Goal: Contribute content: Contribute content

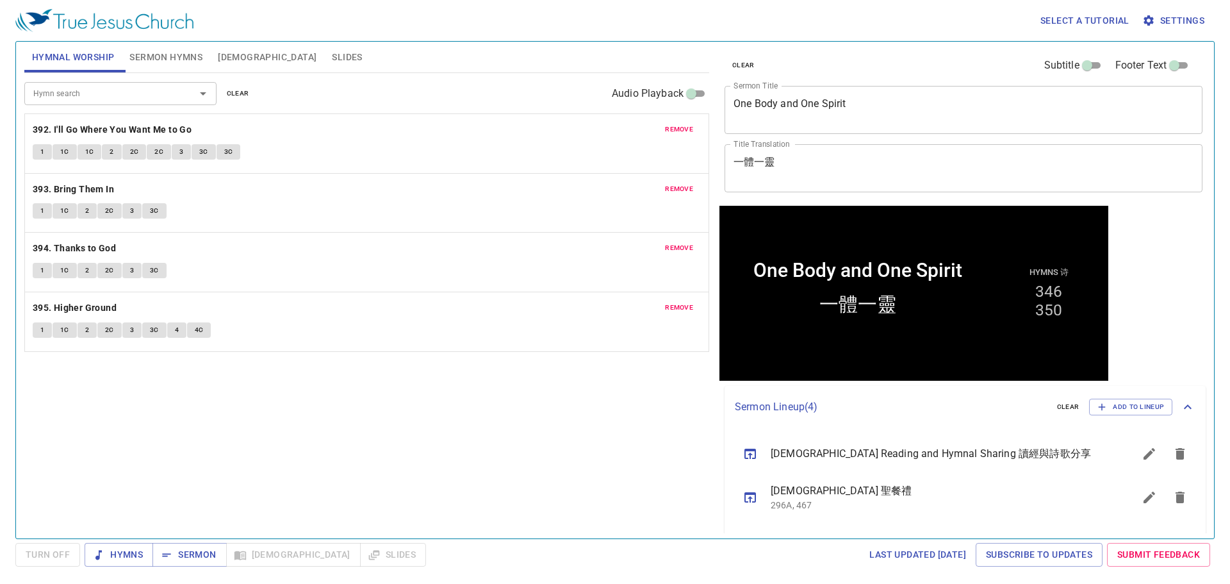
click at [233, 90] on span "clear" at bounding box center [238, 94] width 22 height 12
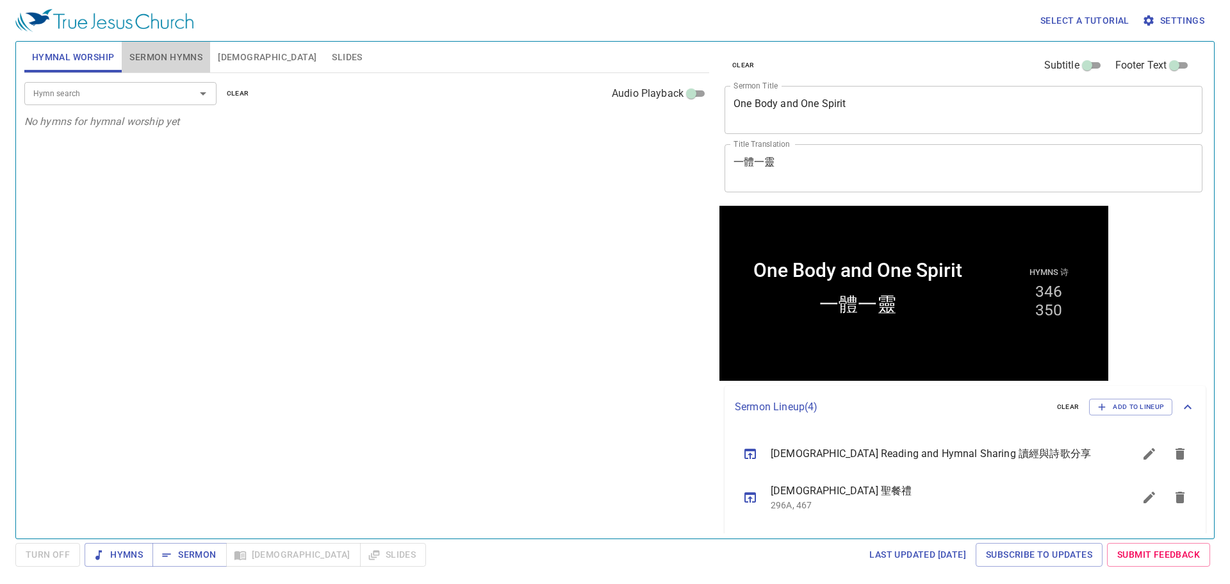
click at [156, 43] on button "Sermon Hymns" at bounding box center [166, 57] width 88 height 31
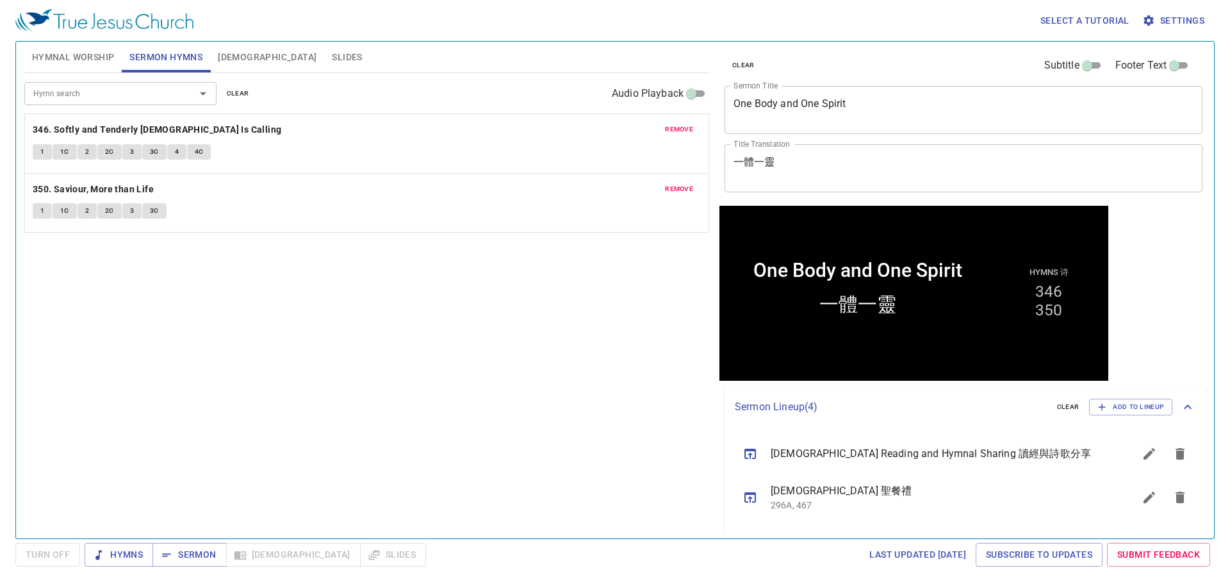
click at [247, 94] on span "clear" at bounding box center [238, 94] width 22 height 12
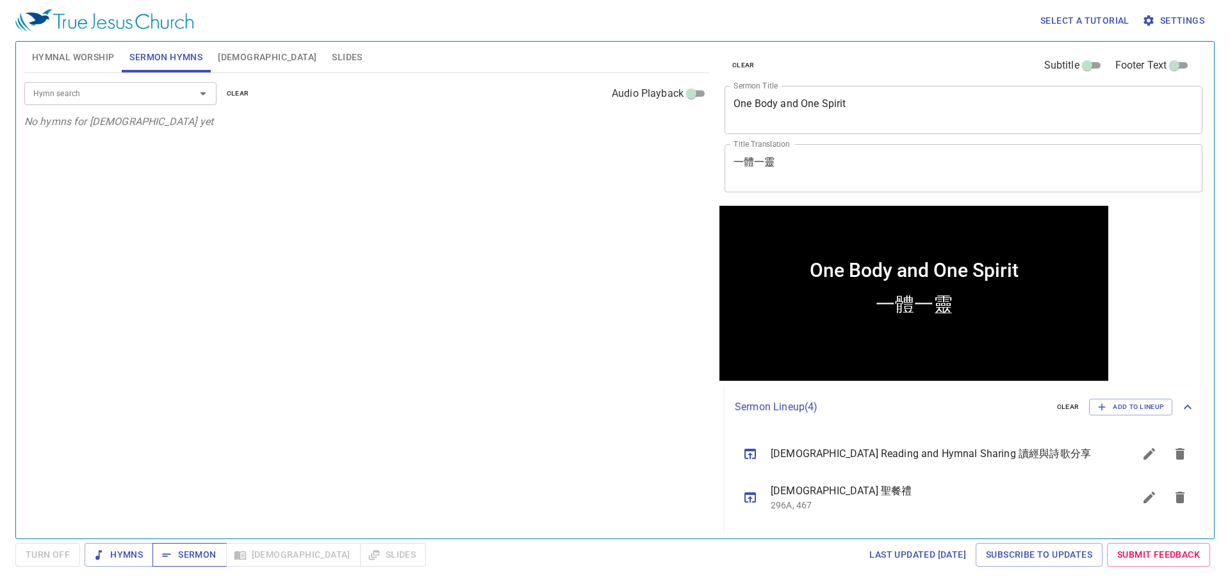
click at [183, 552] on span "Sermon" at bounding box center [189, 555] width 53 height 16
click at [823, 107] on textarea "One Body and One Spirit" at bounding box center [964, 109] width 460 height 24
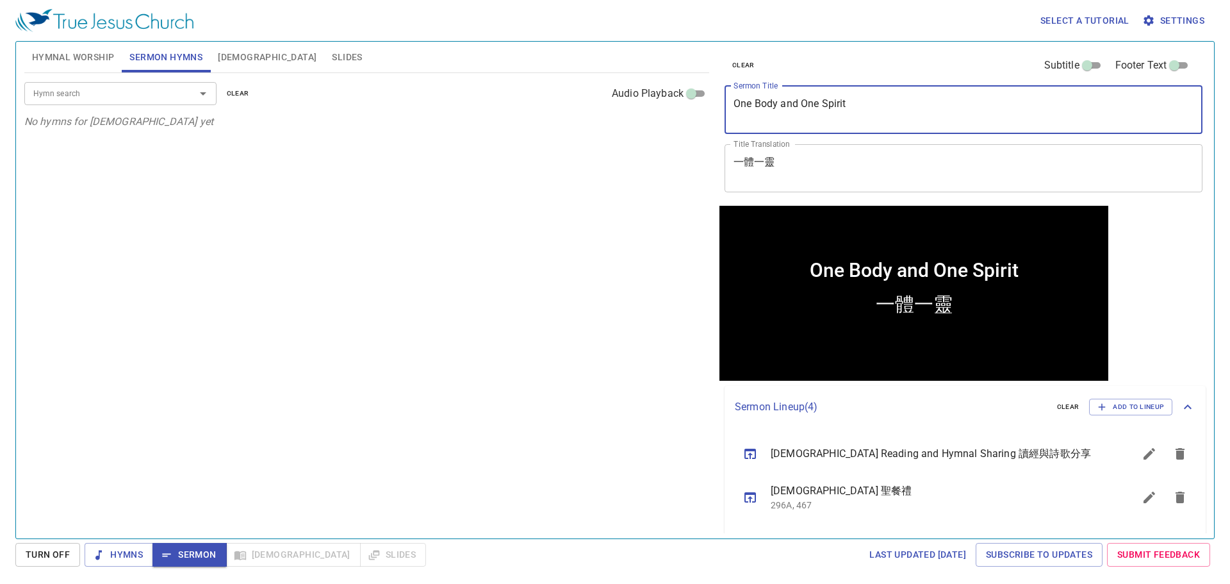
paste textarea "Is It Too Late? 太迟了吗？"
click at [805, 101] on textarea "Is It Too Late? 太迟了吗？" at bounding box center [964, 109] width 460 height 24
type textarea "Is It Too Late?"
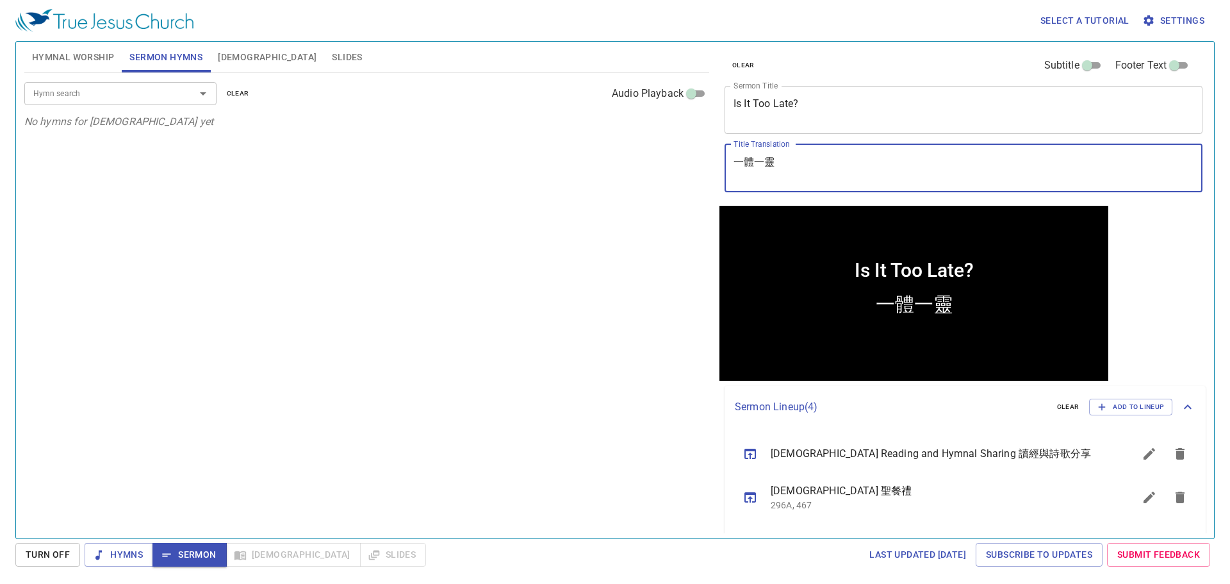
paste textarea "太迟了吗？"
type textarea "太迟了吗？"
click at [510, 306] on div "Hymn search Hymn search clear Audio Playback No hymns for sermon yet" at bounding box center [366, 300] width 685 height 454
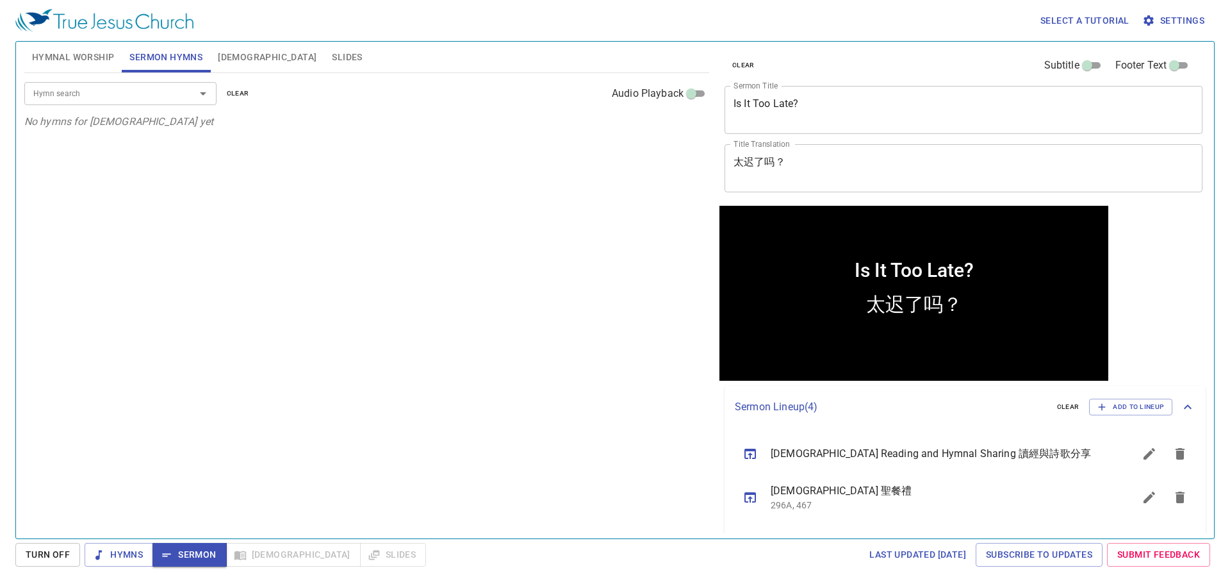
click at [333, 285] on div "Hymn search Hymn search clear Audio Playback No hymns for sermon yet" at bounding box center [366, 300] width 685 height 454
drag, startPoint x: 102, startPoint y: 101, endPoint x: 102, endPoint y: 94, distance: 7.0
click at [102, 101] on div "Hymn search" at bounding box center [120, 93] width 192 height 22
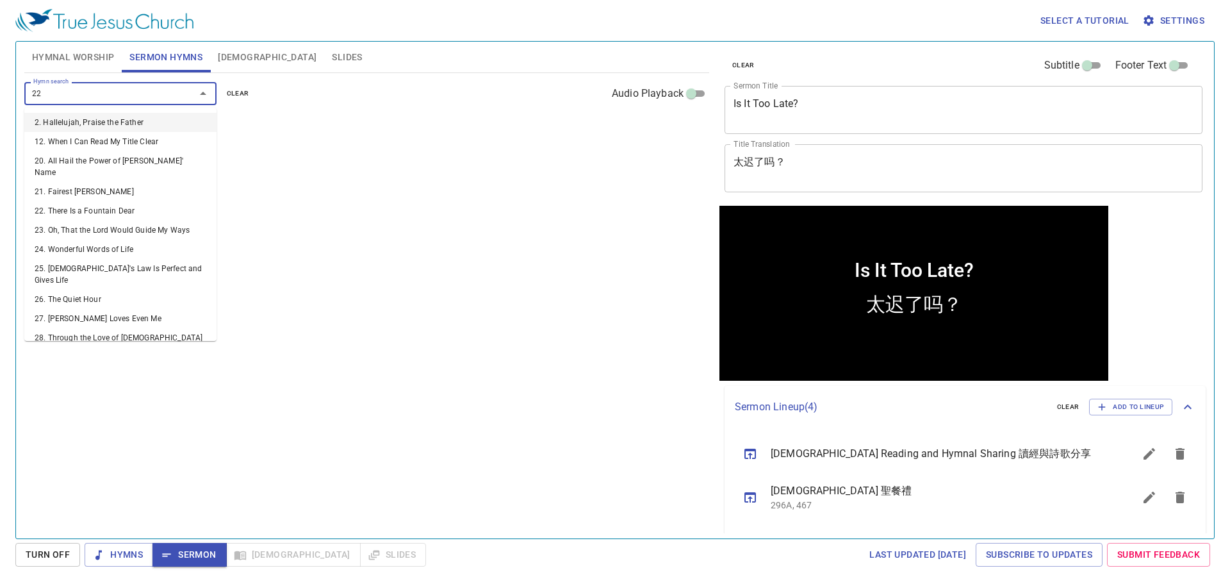
type input "224"
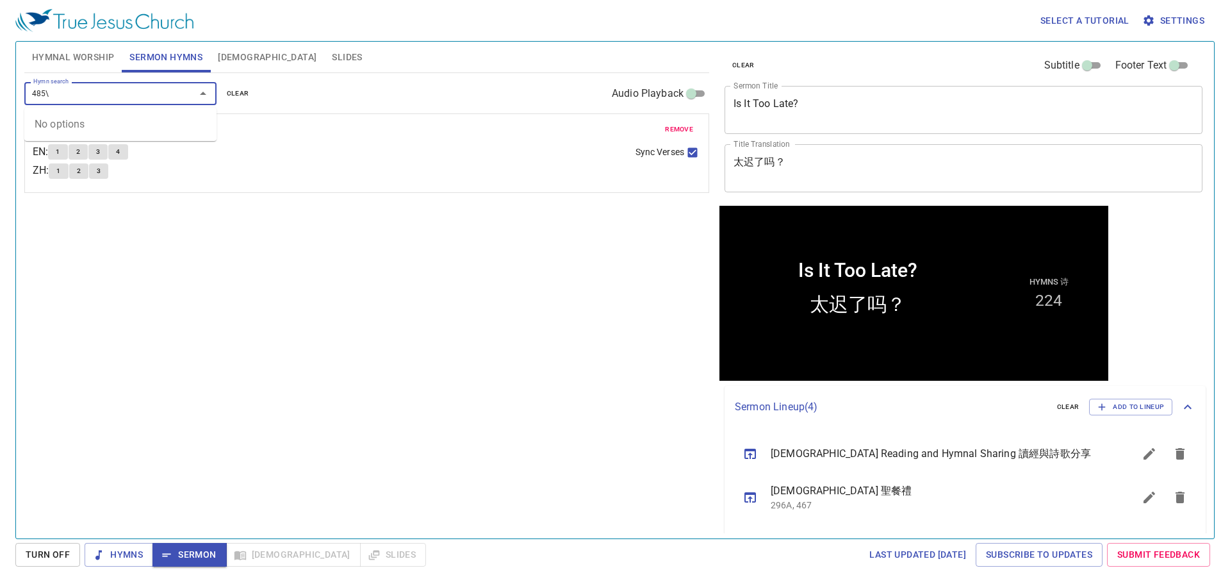
type input "485"
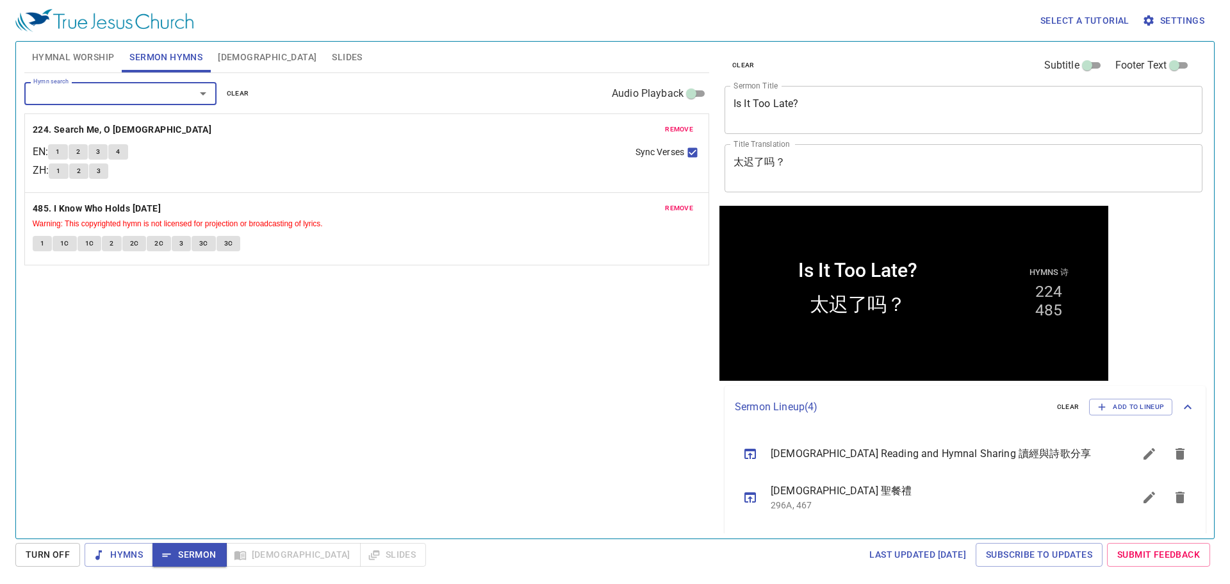
click at [578, 381] on div "Hymn search Hymn search clear Audio Playback remove 224. Search Me, O [DEMOGRAP…" at bounding box center [366, 300] width 685 height 454
click at [490, 347] on div "Hymn search Hymn search clear Audio Playback remove 224. Search Me, O [DEMOGRAP…" at bounding box center [366, 300] width 685 height 454
click at [523, 463] on div "Hymn search Hymn search clear Audio Playback remove 224. Search Me, O [DEMOGRAP…" at bounding box center [366, 300] width 685 height 454
click at [549, 402] on div "Hymn search Hymn search clear Audio Playback remove 224. Search Me, O [DEMOGRAP…" at bounding box center [366, 300] width 685 height 454
click at [504, 392] on div "Hymn search Hymn search clear Audio Playback remove 224. Search Me, O [DEMOGRAP…" at bounding box center [366, 300] width 685 height 454
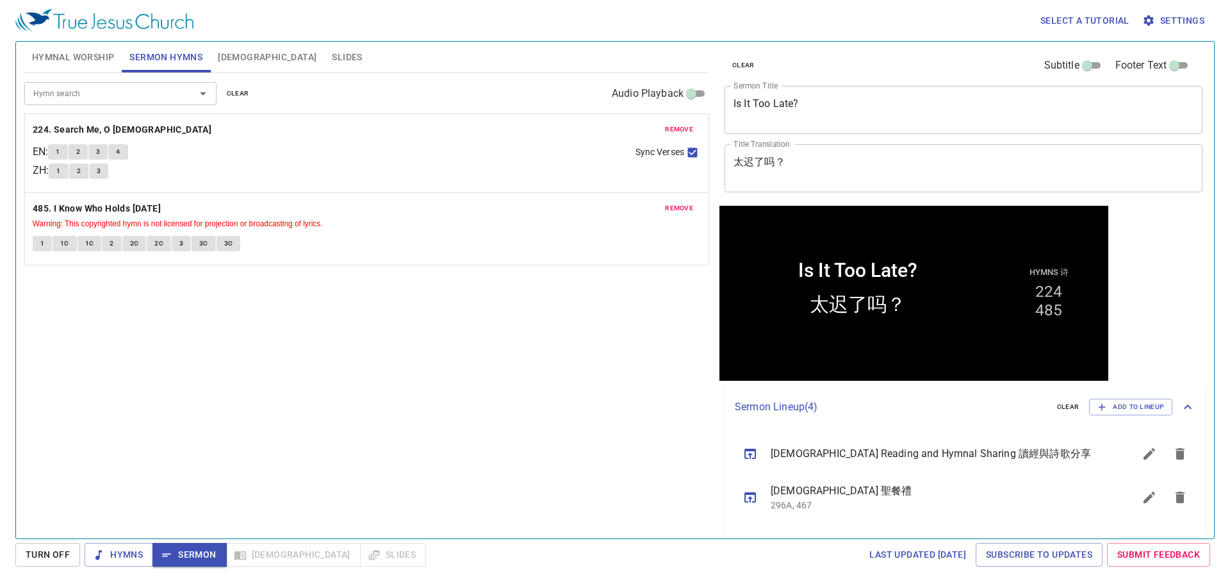
click at [68, 553] on span "Turn Off" at bounding box center [48, 555] width 44 height 16
click at [186, 556] on span "Sermon" at bounding box center [189, 555] width 53 height 16
click at [74, 54] on span "Hymnal Worship" at bounding box center [73, 57] width 83 height 16
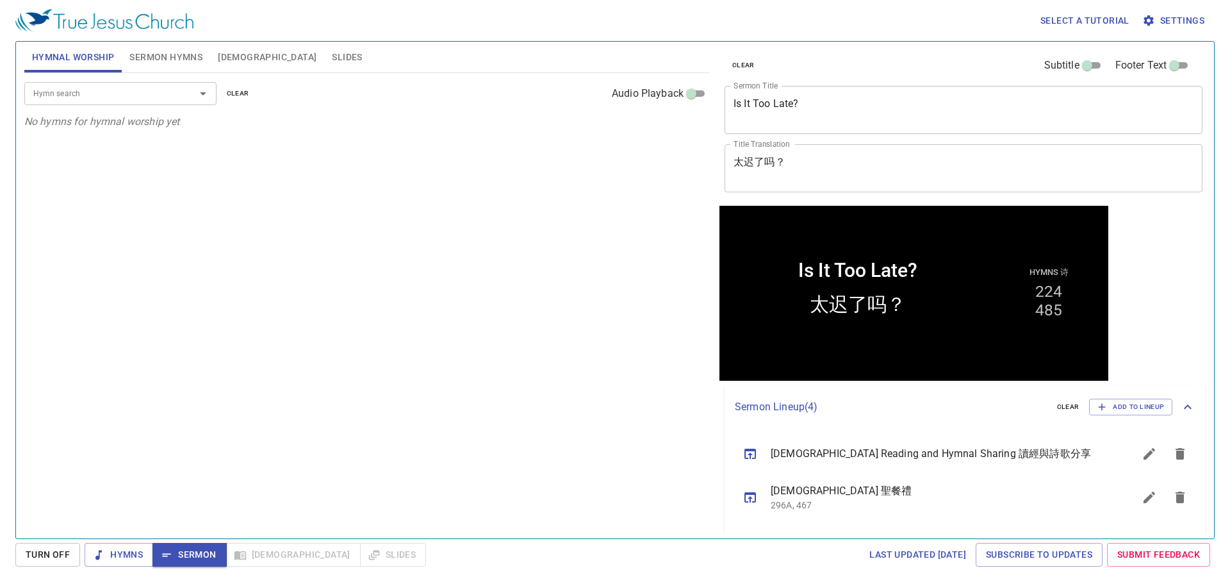
click at [138, 90] on input "Hymn search" at bounding box center [101, 93] width 147 height 15
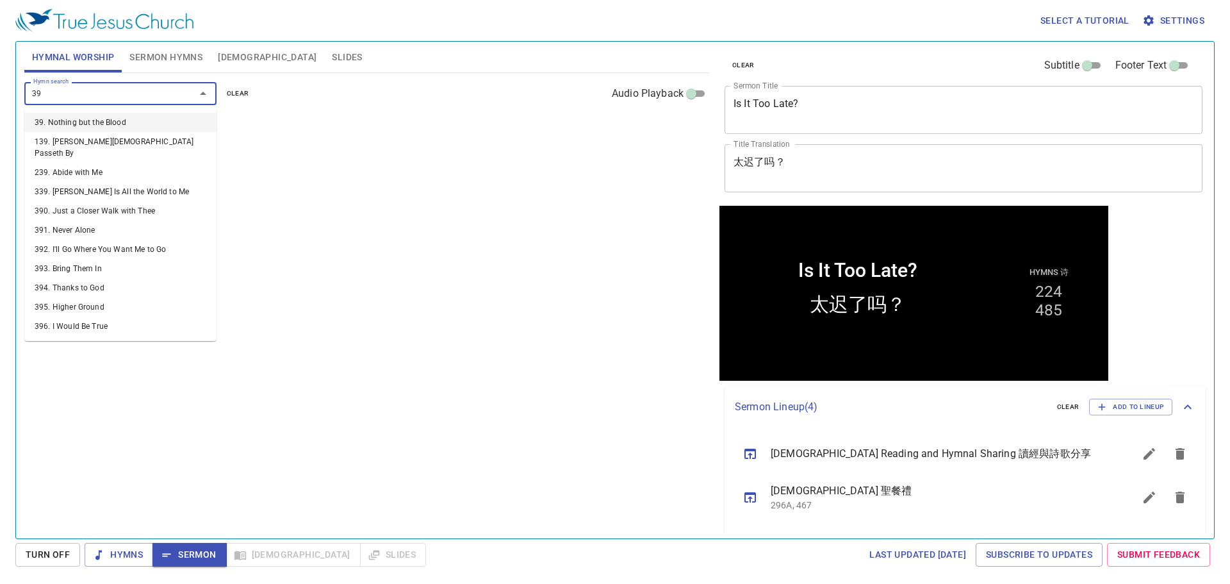
type input "397"
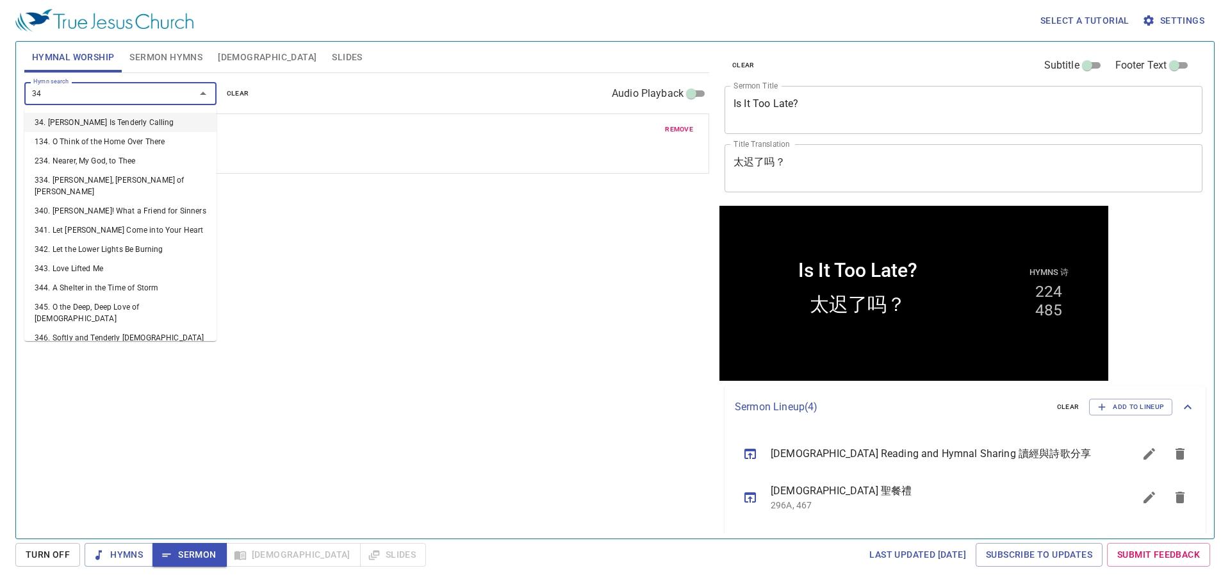
type input "341"
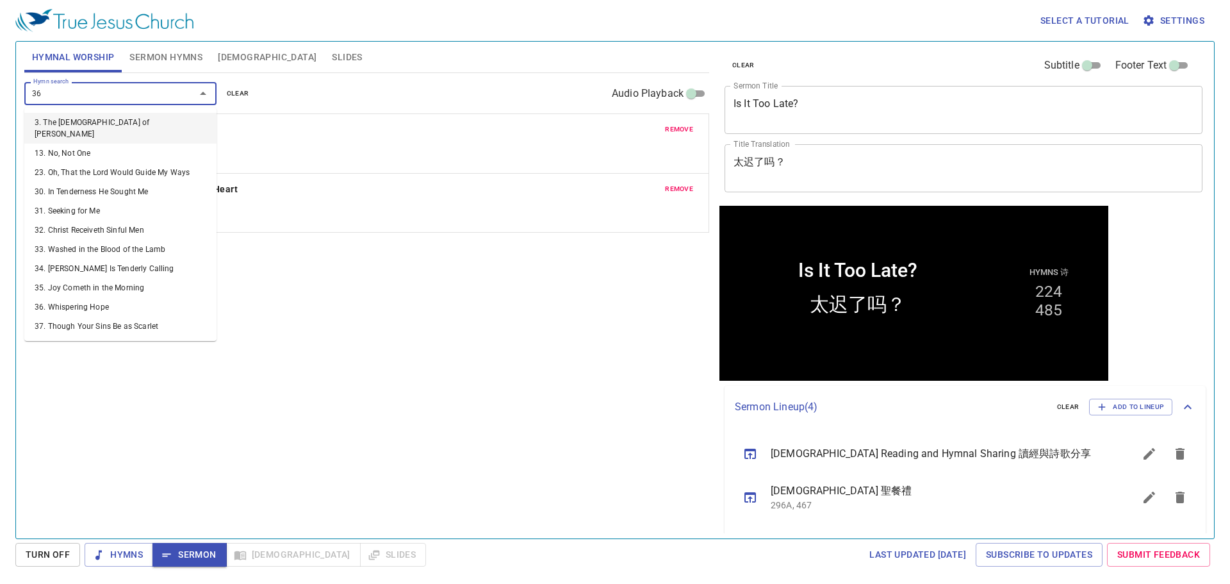
type input "361"
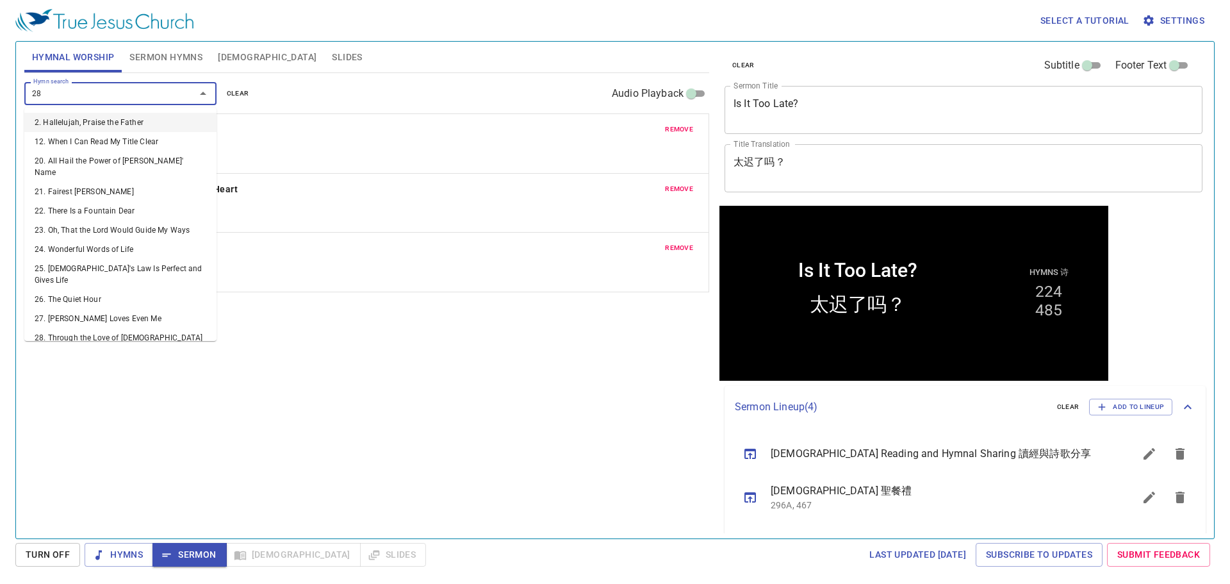
type input "281"
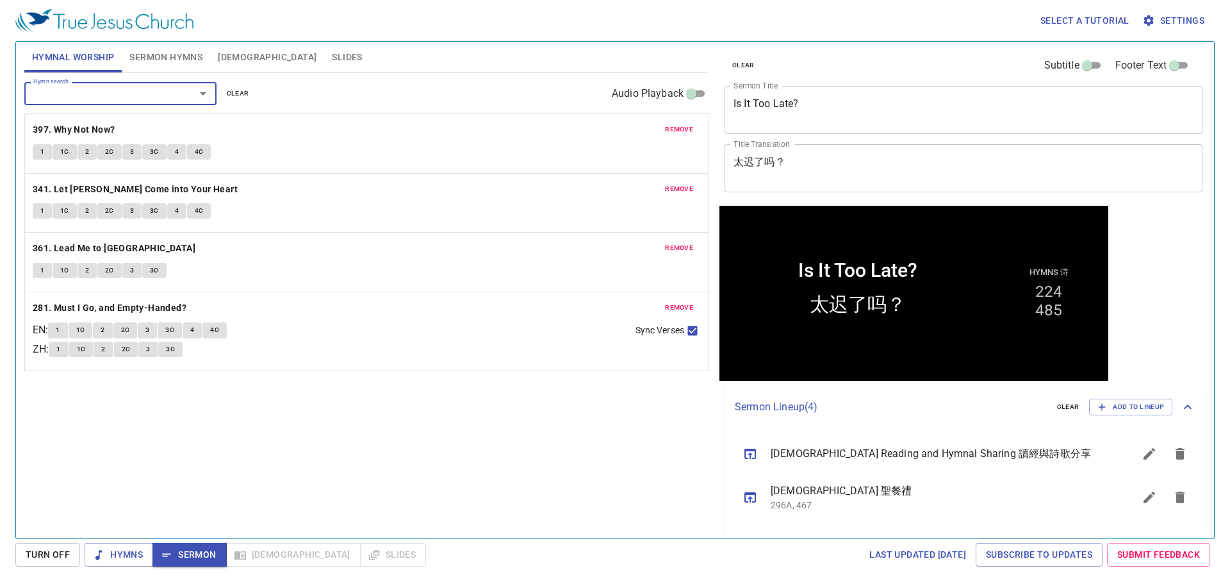
click at [268, 397] on div "Hymn search Hymn search clear Audio Playback remove 397. Why Not Now? 1 1C 2 2C…" at bounding box center [366, 300] width 685 height 454
click at [46, 154] on button "1" at bounding box center [42, 151] width 19 height 15
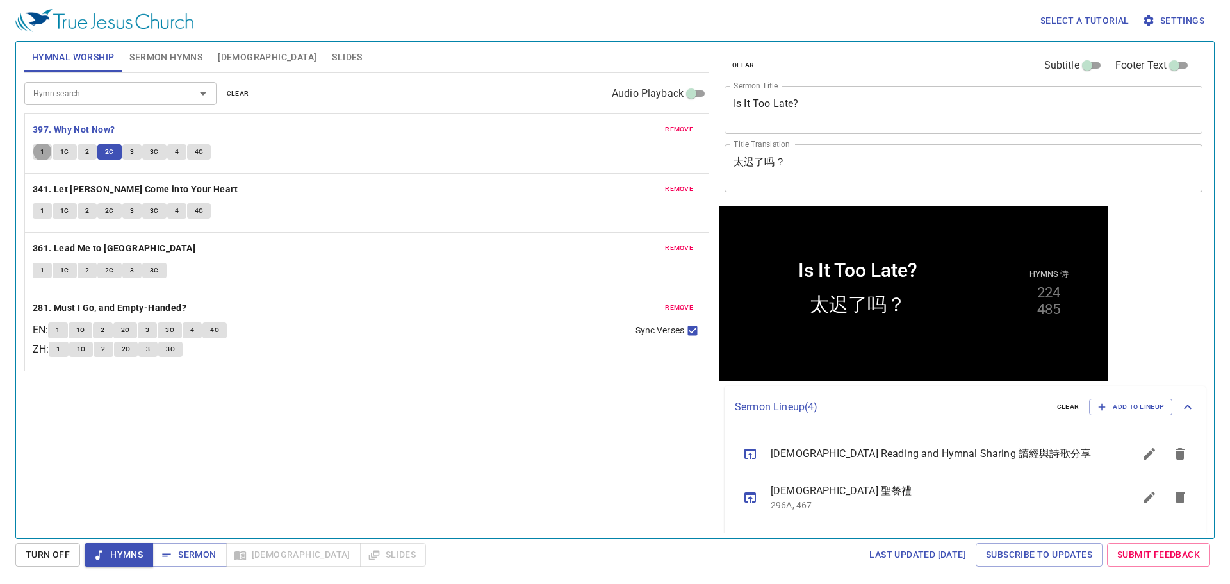
click at [477, 436] on div "Hymn search Hymn search clear Audio Playback remove 397. Why Not Now? 1 1C 2 2C…" at bounding box center [366, 300] width 685 height 454
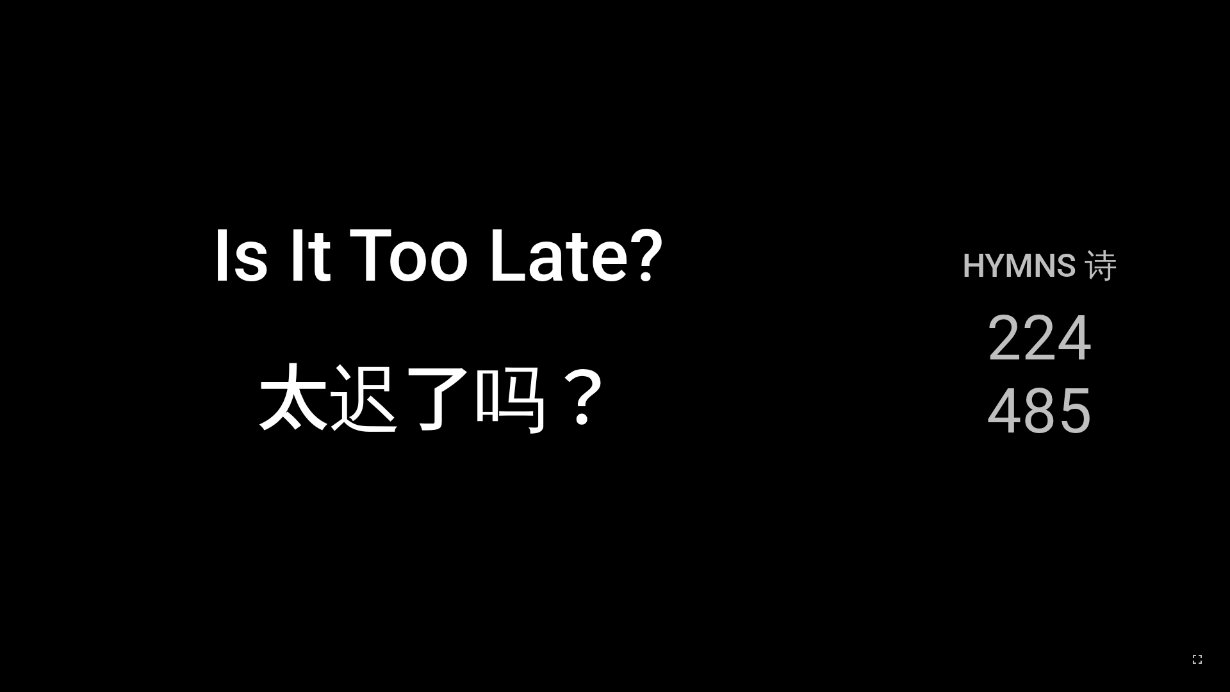
drag, startPoint x: 869, startPoint y: 271, endPoint x: 849, endPoint y: 249, distance: 29.5
click at [823, 271] on div "Hymns 诗 224 485" at bounding box center [1040, 345] width 354 height 665
click at [613, 64] on div "Is It Too Late?" at bounding box center [438, 180] width 850 height 266
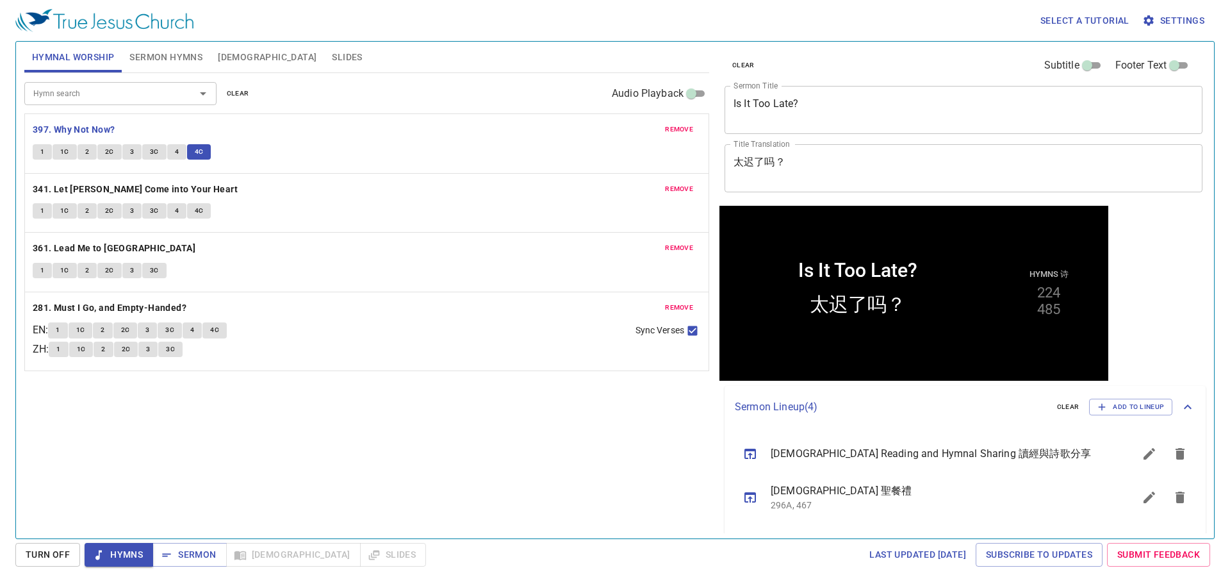
click at [40, 213] on span "1" at bounding box center [42, 211] width 4 height 12
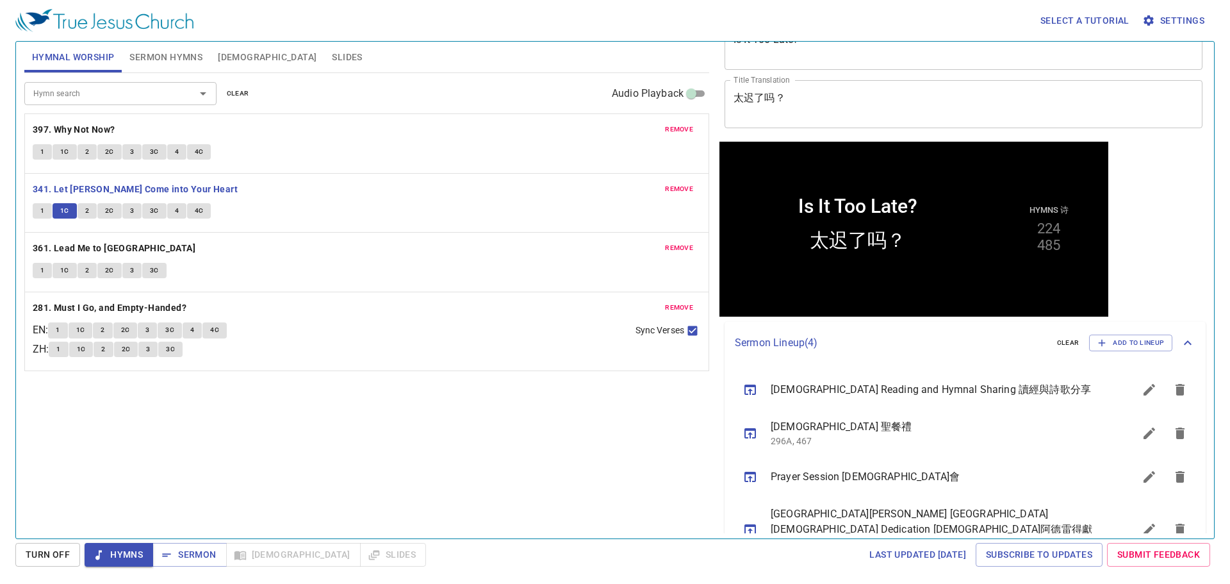
click at [167, 423] on div "Hymn search Hymn search clear Audio Playback remove 397. Why Not Now? 1 1C 2 2C…" at bounding box center [366, 300] width 685 height 454
click at [85, 207] on span "2" at bounding box center [87, 211] width 4 height 12
click at [457, 85] on div "Hymn search Hymn search clear Audio Playback" at bounding box center [366, 93] width 685 height 41
click at [113, 218] on button "2C" at bounding box center [109, 210] width 24 height 15
click at [299, 437] on div "Hymn search Hymn search clear Audio Playback remove 397. Why Not Now? 1 1C 2 2C…" at bounding box center [366, 300] width 685 height 454
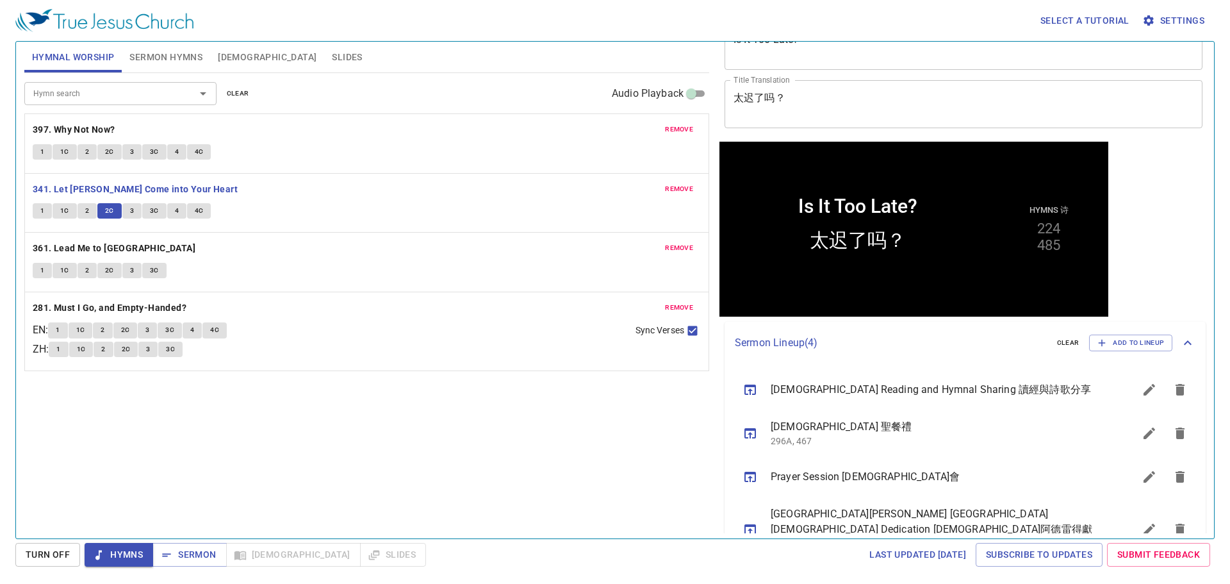
click at [334, 380] on div "Hymn search Hymn search clear Audio Playback remove 397. Why Not Now? 1 1C 2 2C…" at bounding box center [366, 300] width 685 height 454
click at [130, 212] on span "3" at bounding box center [132, 211] width 4 height 12
click at [294, 430] on div "Hymn search Hymn search clear Audio Playback remove 397. Why Not Now? 1 1C 2 2C…" at bounding box center [366, 300] width 685 height 454
click at [211, 466] on div "Hymn search Hymn search clear Audio Playback remove 397. Why Not Now? 1 1C 2 2C…" at bounding box center [366, 300] width 685 height 454
click at [211, 439] on div "Hymn search Hymn search clear Audio Playback remove 397. Why Not Now? 1 1C 2 2C…" at bounding box center [366, 300] width 685 height 454
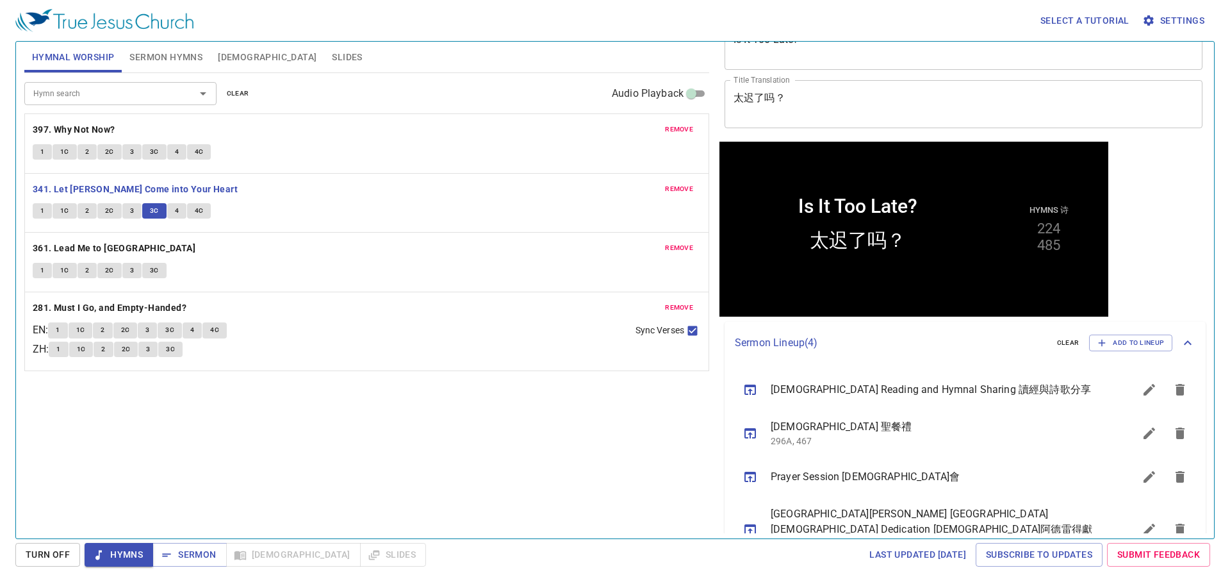
click at [273, 436] on div "Hymn search Hymn search clear Audio Playback remove 397. Why Not Now? 1 1C 2 2C…" at bounding box center [366, 300] width 685 height 454
click at [177, 212] on span "4" at bounding box center [177, 211] width 4 height 12
click at [305, 413] on div "Hymn search Hymn search clear Audio Playback remove 397. Why Not Now? 1 1C 2 2C…" at bounding box center [366, 300] width 685 height 454
click at [227, 409] on div "Hymn search Hymn search clear Audio Playback remove 397. Why Not Now? 1 1C 2 2C…" at bounding box center [366, 300] width 685 height 454
click at [159, 422] on div "Hymn search Hymn search clear Audio Playback remove 397. Why Not Now? 1 1C 2 2C…" at bounding box center [366, 300] width 685 height 454
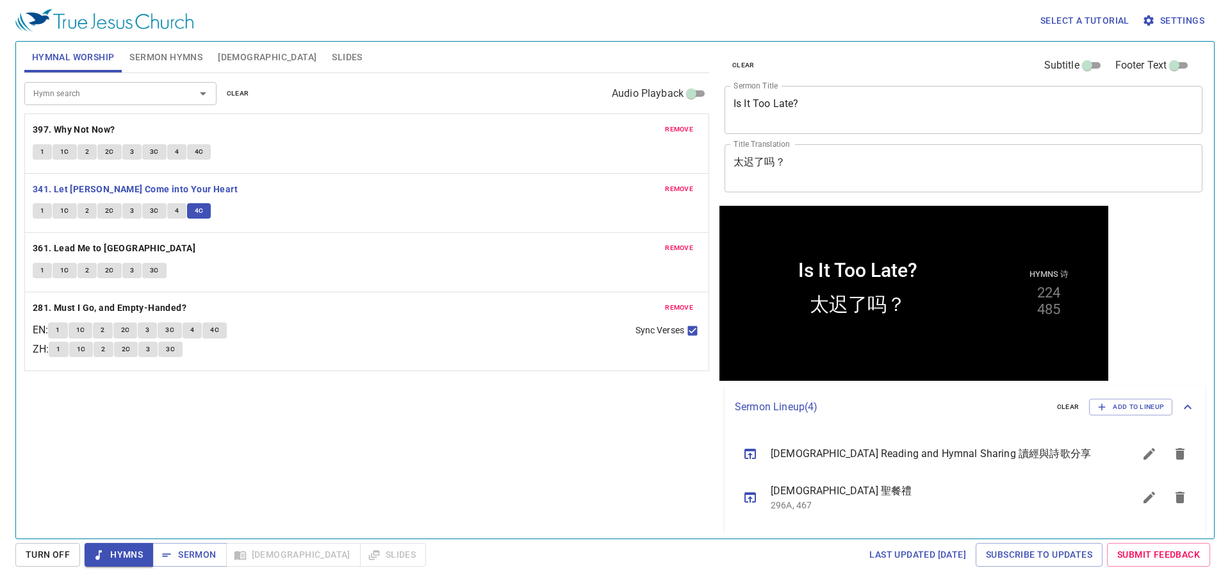
scroll to position [64, 0]
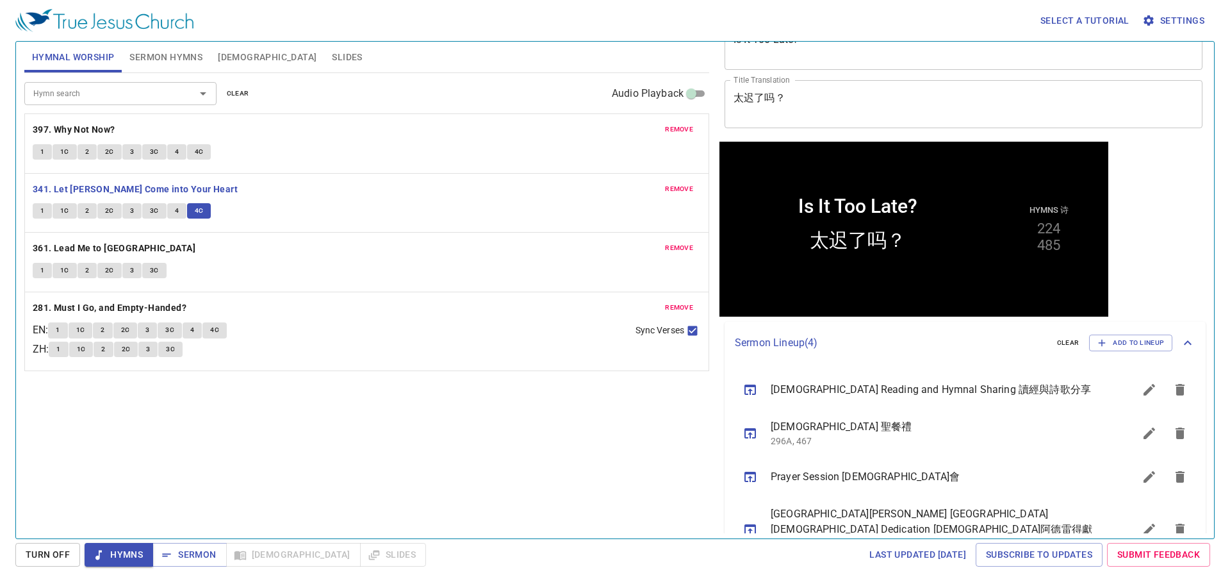
click at [125, 463] on div "Hymn search Hymn search clear Audio Playback remove 397. Why Not Now? 1 1C 2 2C…" at bounding box center [366, 300] width 685 height 454
click at [188, 552] on span "Sermon" at bounding box center [189, 555] width 53 height 16
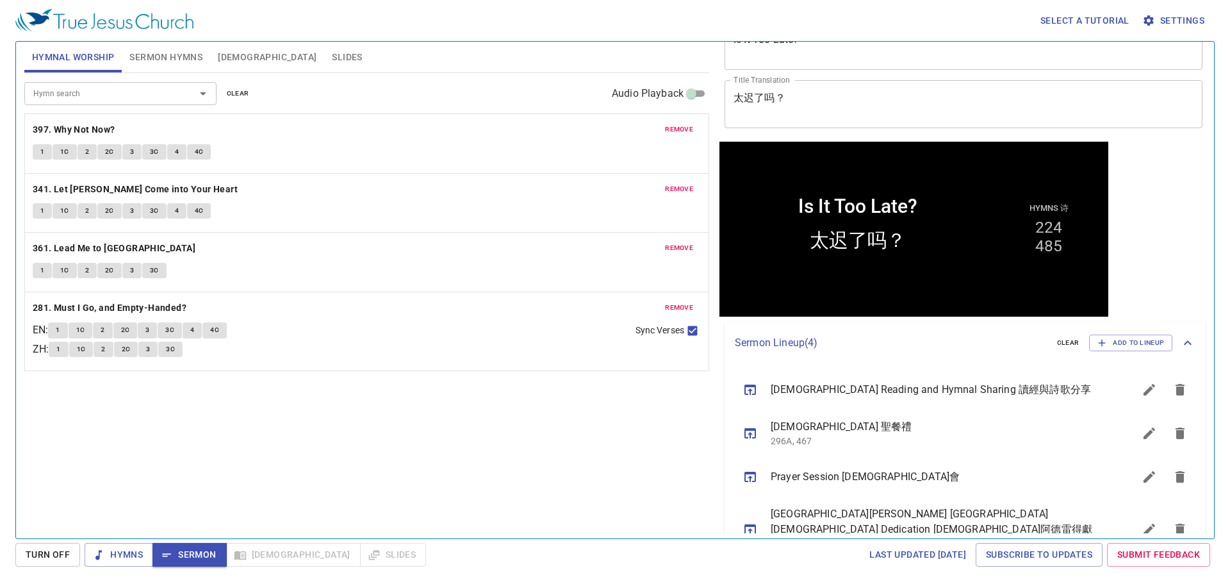
click at [173, 60] on span "Sermon Hymns" at bounding box center [165, 57] width 73 height 16
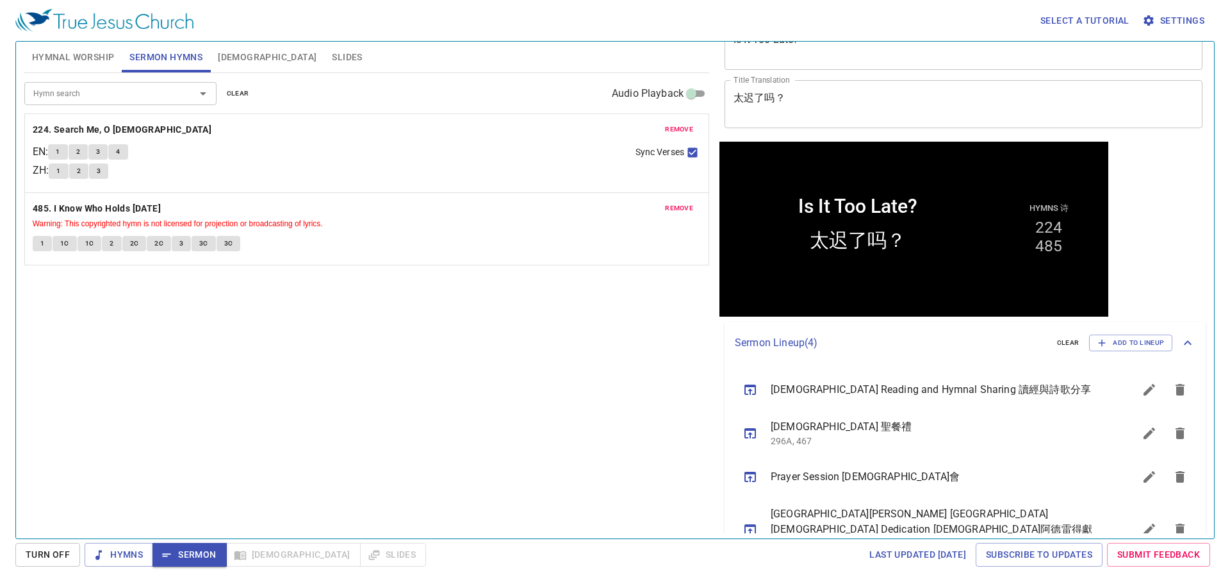
click at [211, 340] on div "Hymn search Hymn search clear Audio Playback remove 224. Search Me, O God EN : …" at bounding box center [366, 300] width 685 height 454
click at [57, 151] on button "1" at bounding box center [57, 151] width 19 height 15
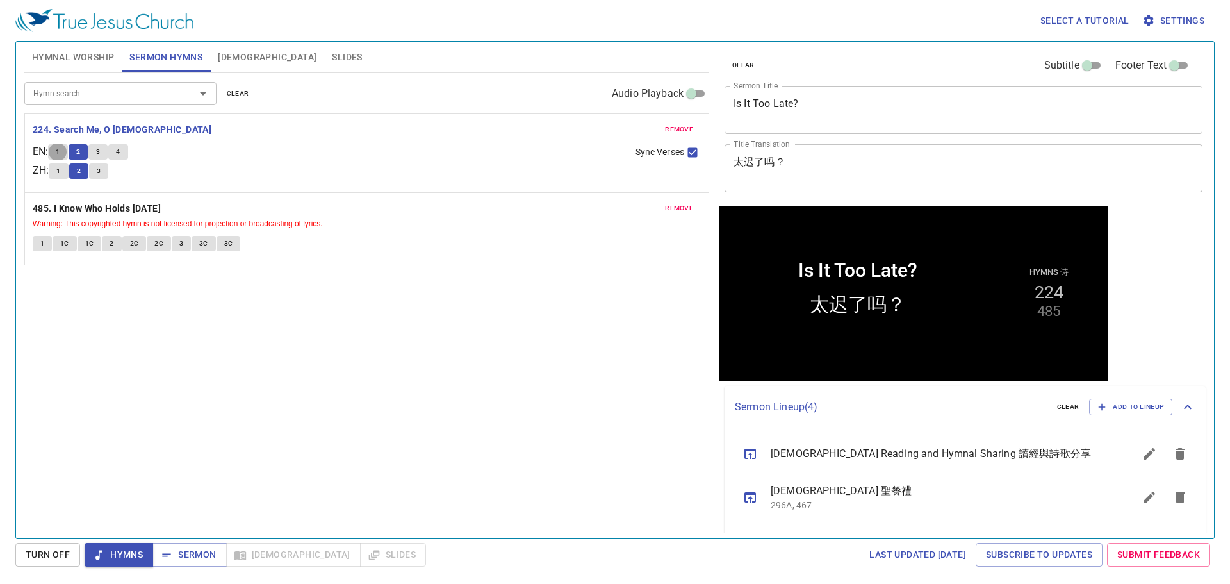
scroll to position [64, 0]
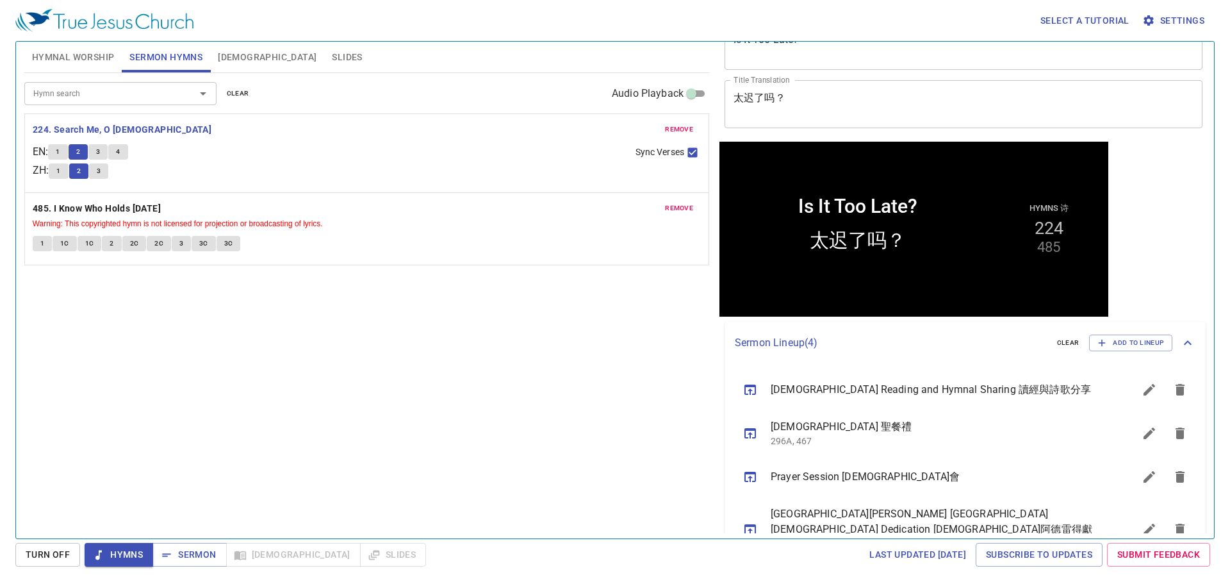
click at [265, 328] on div "Hymn search Hymn search clear Audio Playback remove 224. Search Me, O [DEMOGRAP…" at bounding box center [366, 300] width 685 height 454
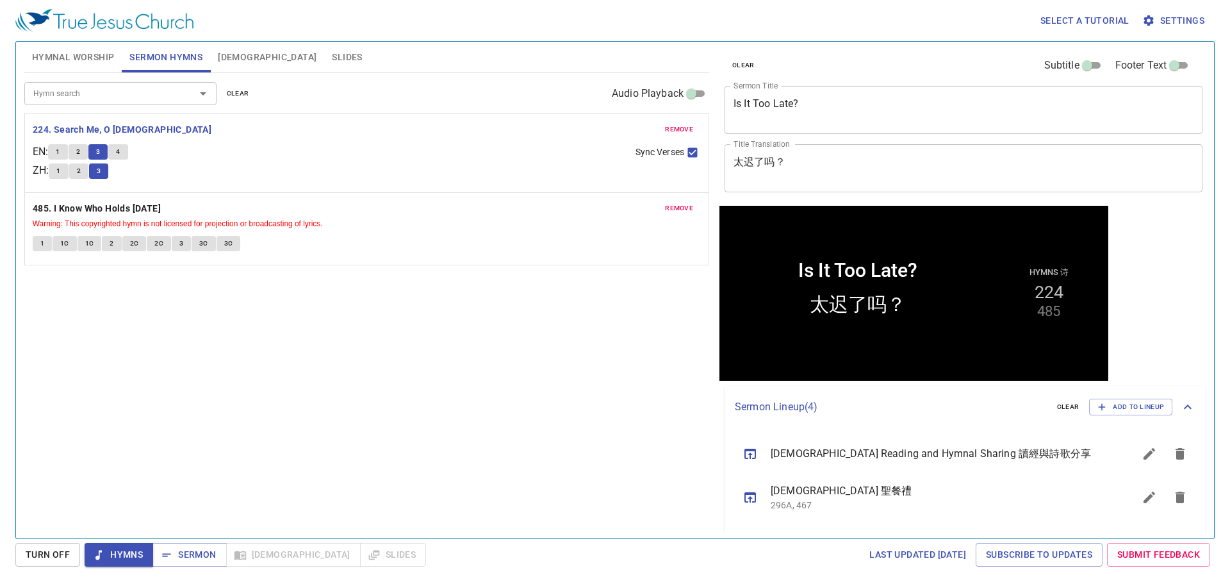
scroll to position [64, 0]
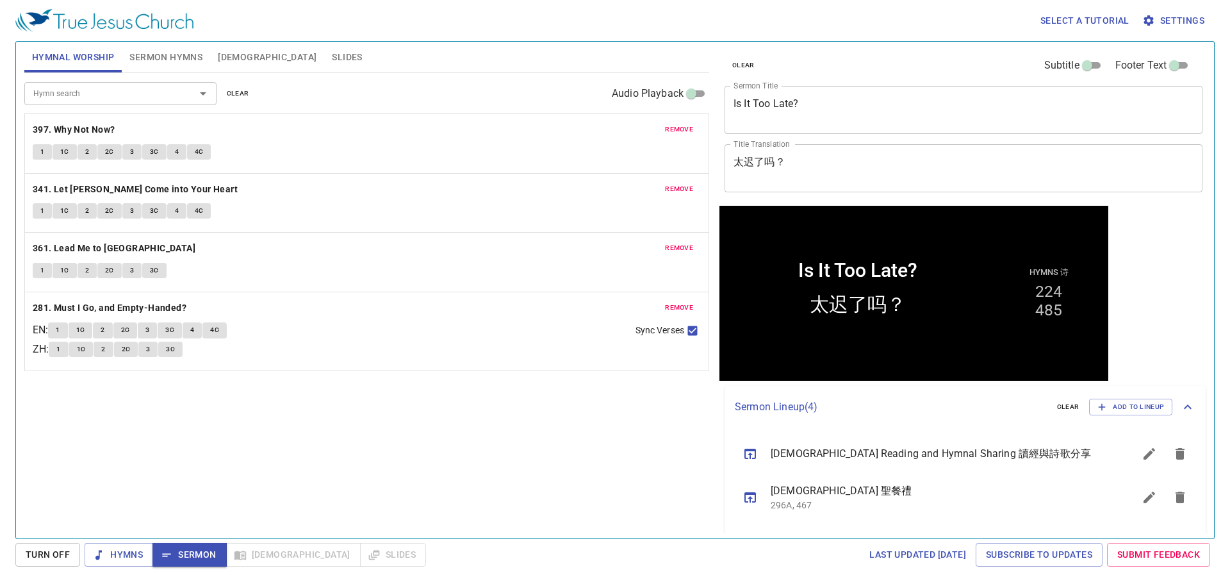
scroll to position [64, 0]
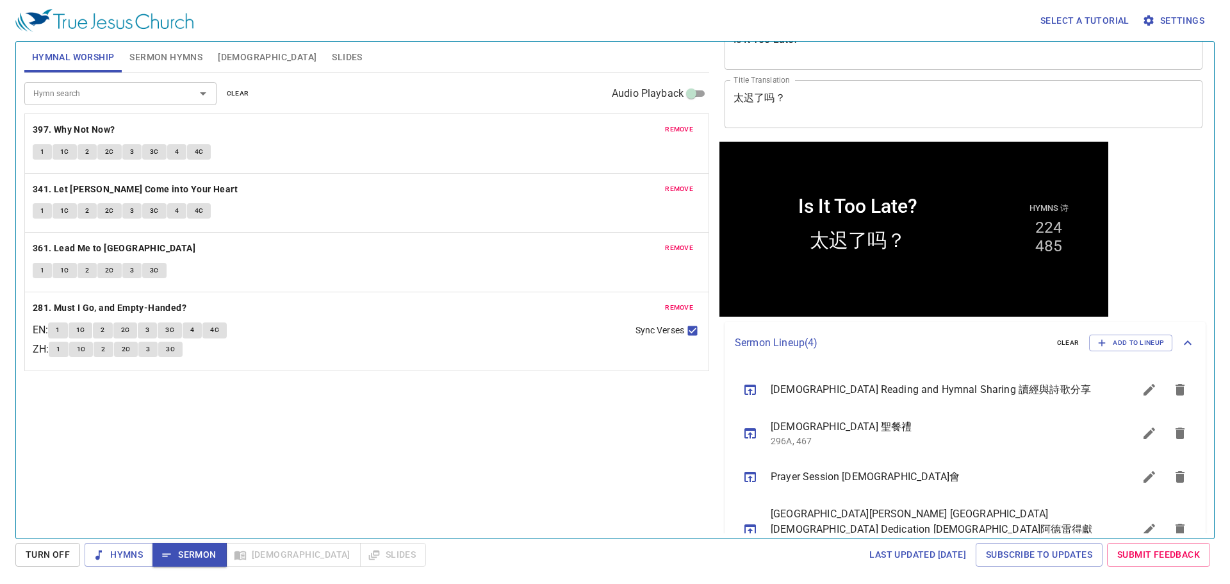
click at [165, 443] on div "Hymn search Hymn search clear Audio Playback remove 397. Why Not Now? 1 1C 2 2C…" at bounding box center [366, 300] width 685 height 454
click at [311, 441] on div "Hymn search Hymn search clear Audio Playback remove 397. Why Not Now? 1 1C 2 2C…" at bounding box center [366, 300] width 685 height 454
click at [347, 410] on div "Hymn search Hymn search clear Audio Playback remove 397. Why Not Now? 1 1C 2 2C…" at bounding box center [366, 300] width 685 height 454
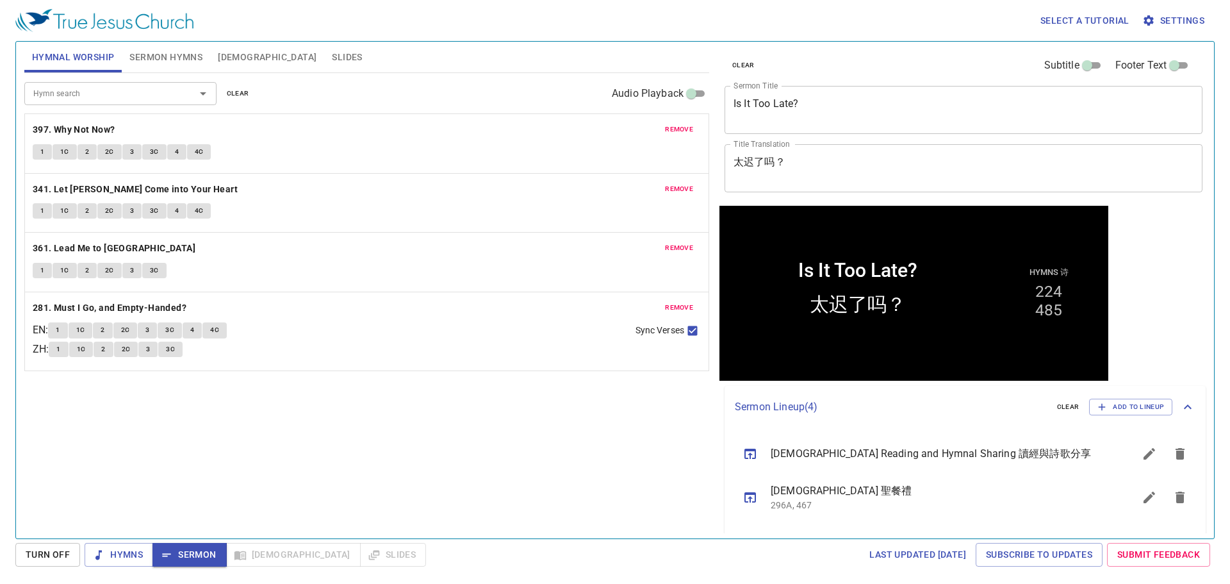
scroll to position [64, 0]
